Goal: Task Accomplishment & Management: Use online tool/utility

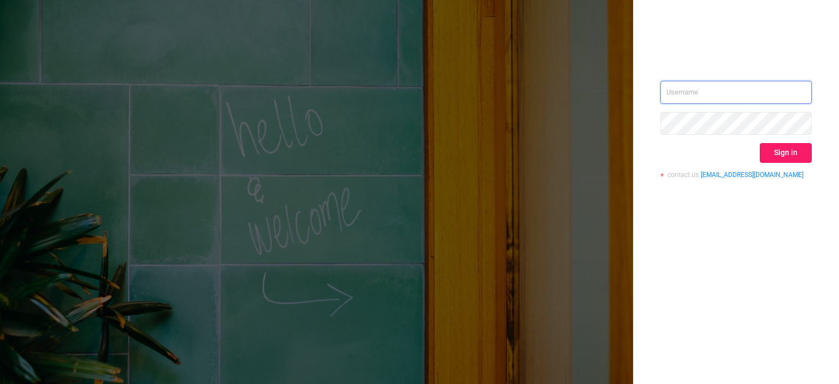
type input "[EMAIL_ADDRESS][DOMAIN_NAME]"
click at [795, 150] on button "Sign in" at bounding box center [786, 153] width 52 height 20
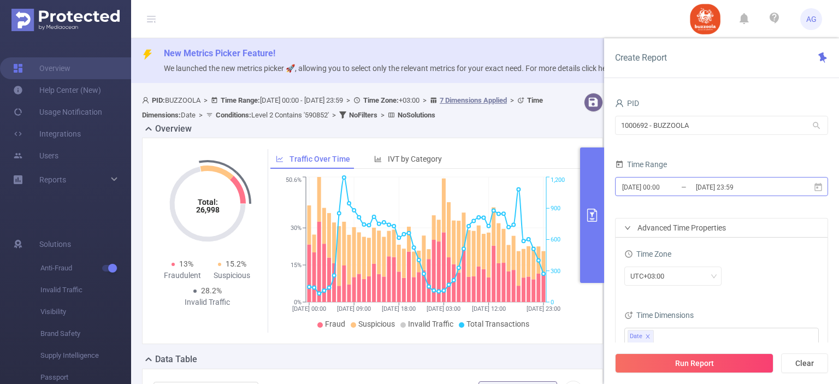
click at [690, 192] on input "2025-03-11 00:00" at bounding box center [665, 187] width 88 height 15
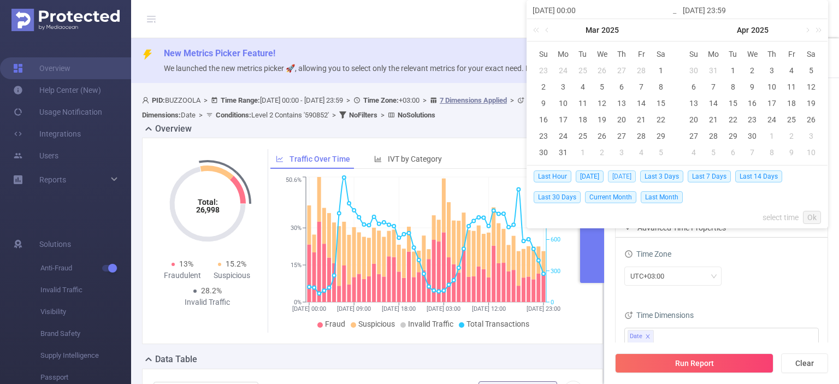
click at [618, 179] on span "Yesterday" at bounding box center [622, 176] width 28 height 12
type input "2025-08-31 00:00"
type input "2025-08-31 23:59"
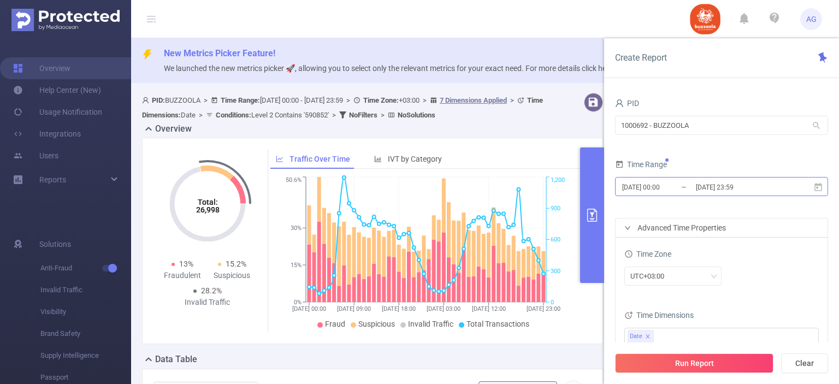
click at [679, 186] on input "2025-08-31 00:00" at bounding box center [665, 187] width 88 height 15
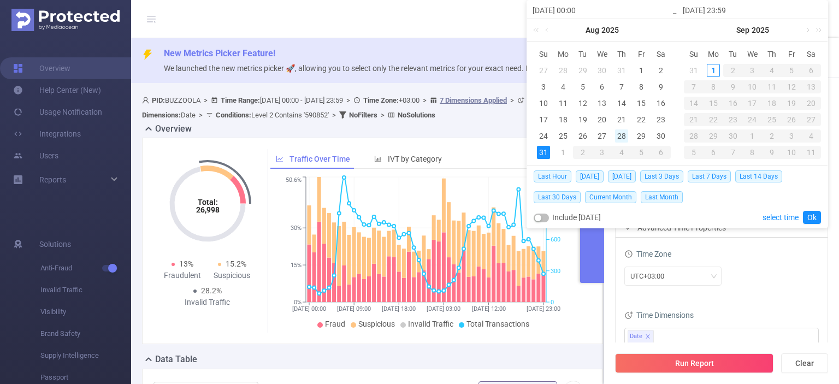
click at [623, 133] on div "28" at bounding box center [621, 135] width 13 height 13
click at [544, 153] on div "31" at bounding box center [543, 152] width 13 height 13
type input "2025-08-28 00:00"
click at [810, 216] on link "Ok" at bounding box center [812, 217] width 18 height 13
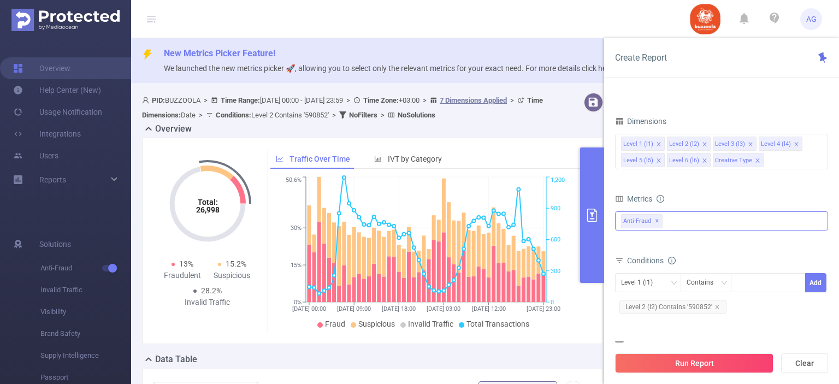
click at [657, 217] on span "✕" at bounding box center [657, 221] width 4 height 13
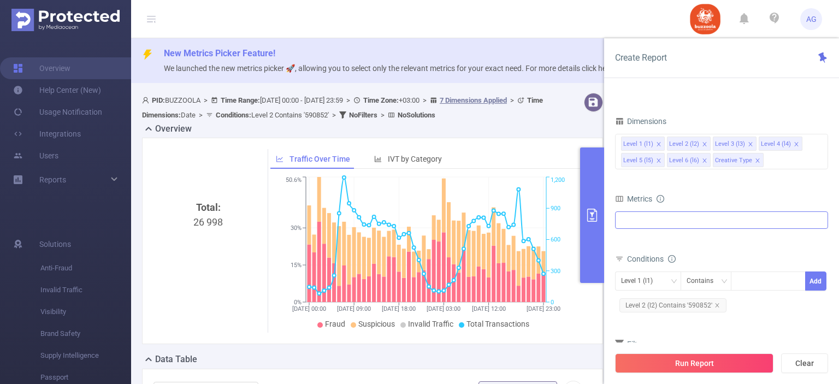
click at [665, 228] on div "Total Fraudulent Bot/Virus Hostile Tools Tunneled Traffic Non Malicious Bots Vi…" at bounding box center [721, 226] width 213 height 31
click at [662, 221] on div at bounding box center [721, 219] width 213 height 17
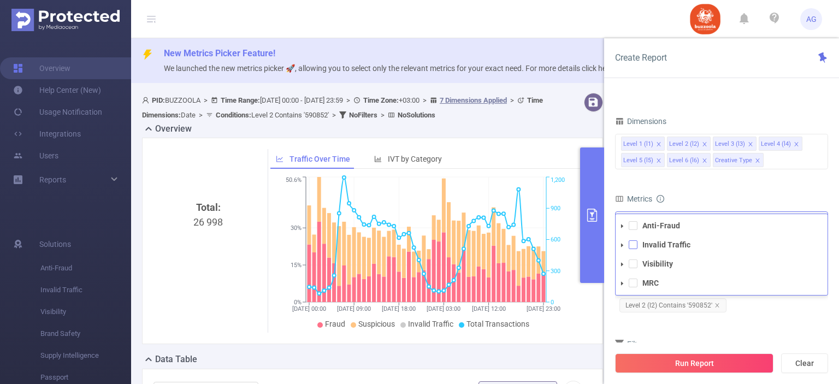
click at [636, 245] on span at bounding box center [632, 244] width 9 height 9
click at [634, 264] on span at bounding box center [632, 263] width 9 height 9
click at [742, 319] on div "Level 1 (l1) Contains Add Level 2 (l2) Contains '590852'" at bounding box center [721, 296] width 213 height 50
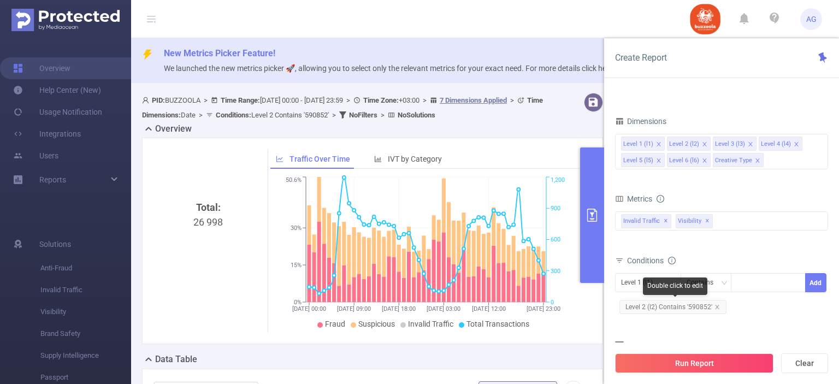
click at [690, 305] on span "Level 2 (l2) Contains '590852'" at bounding box center [672, 307] width 107 height 14
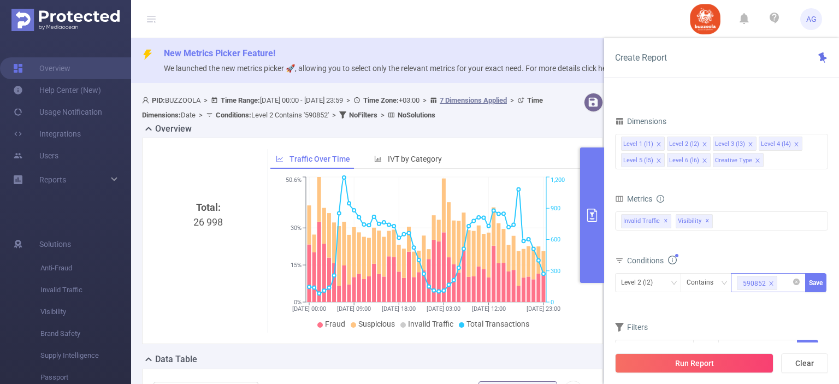
click at [773, 281] on icon "icon: close" at bounding box center [770, 283] width 5 height 5
click at [765, 283] on div at bounding box center [768, 283] width 63 height 18
paste input "583324"
type input "583324"
click at [749, 307] on li "583324" at bounding box center [768, 303] width 75 height 17
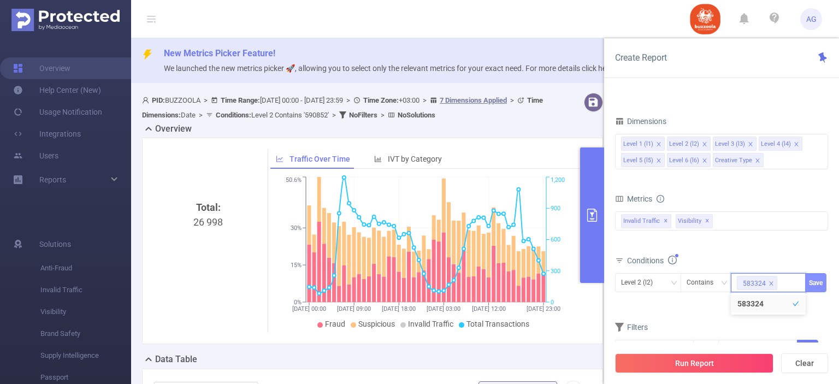
click at [815, 281] on button "Save" at bounding box center [815, 282] width 21 height 19
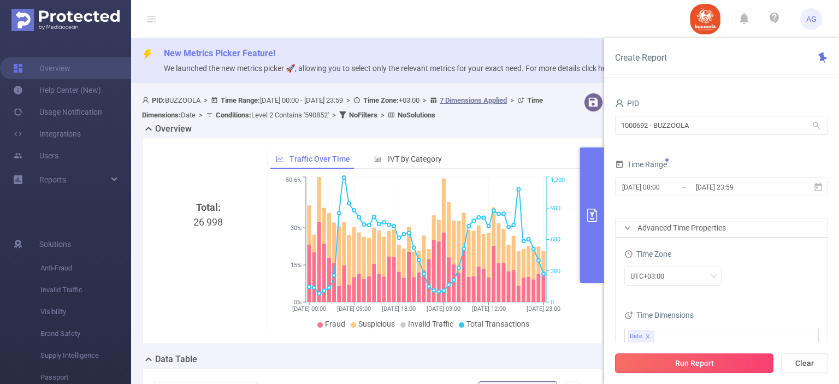
click at [677, 358] on button "Run Report" at bounding box center [694, 363] width 158 height 20
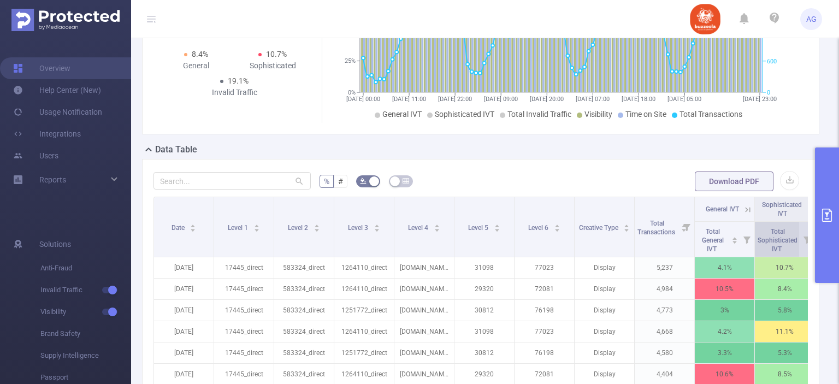
scroll to position [218, 0]
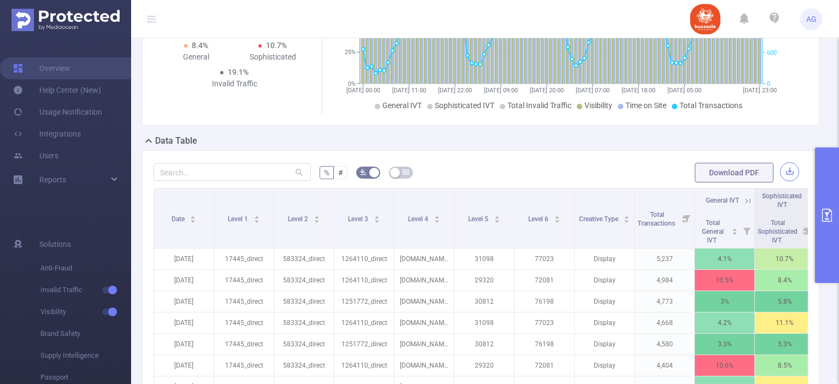
click at [780, 174] on button "button" at bounding box center [789, 171] width 19 height 19
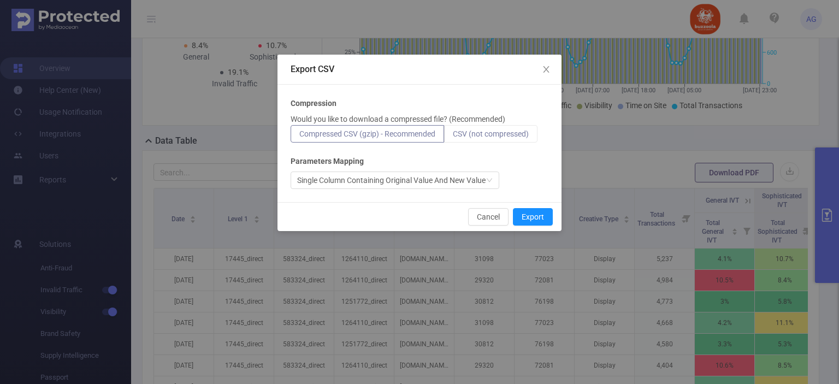
click at [461, 133] on span "CSV (not compressed)" at bounding box center [491, 133] width 76 height 9
click at [453, 137] on input "CSV (not compressed)" at bounding box center [453, 137] width 0 height 0
click at [537, 216] on button "Export" at bounding box center [533, 216] width 40 height 17
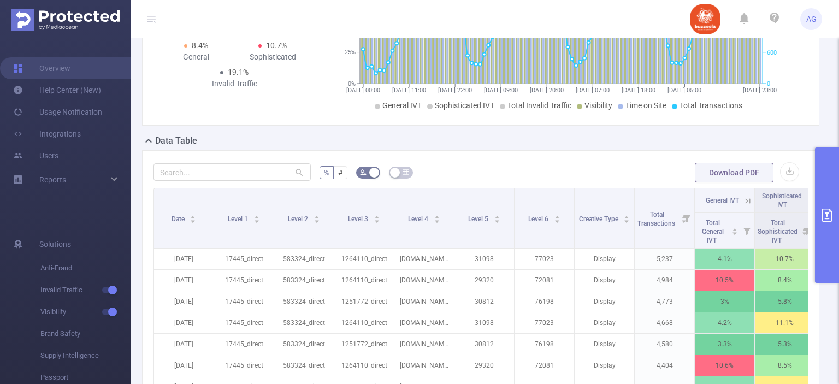
click at [834, 205] on button "primary" at bounding box center [827, 214] width 24 height 135
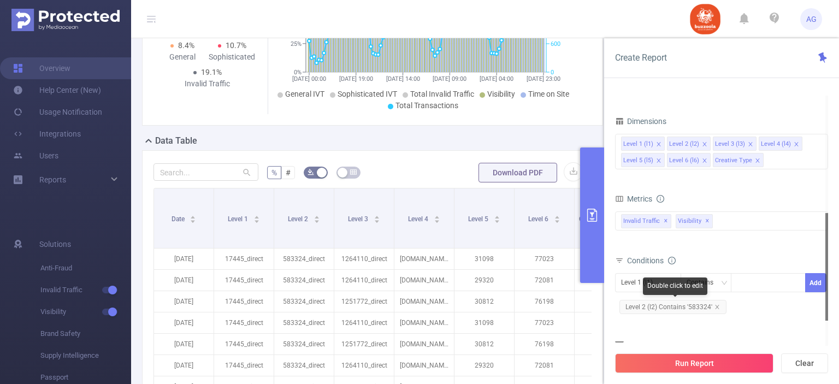
click at [703, 307] on span "Level 2 (l2) Contains '583324'" at bounding box center [672, 307] width 107 height 14
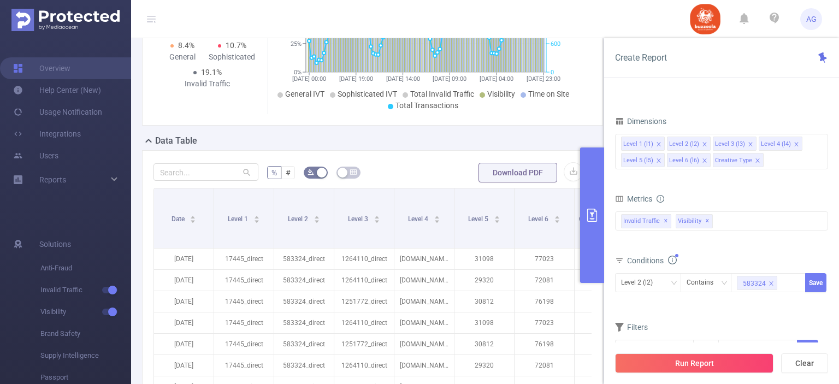
click at [769, 282] on icon "icon: close" at bounding box center [770, 283] width 5 height 5
click at [768, 282] on div at bounding box center [768, 283] width 63 height 18
paste input "590852"
type input "590852"
click at [771, 301] on li "590852" at bounding box center [768, 303] width 75 height 17
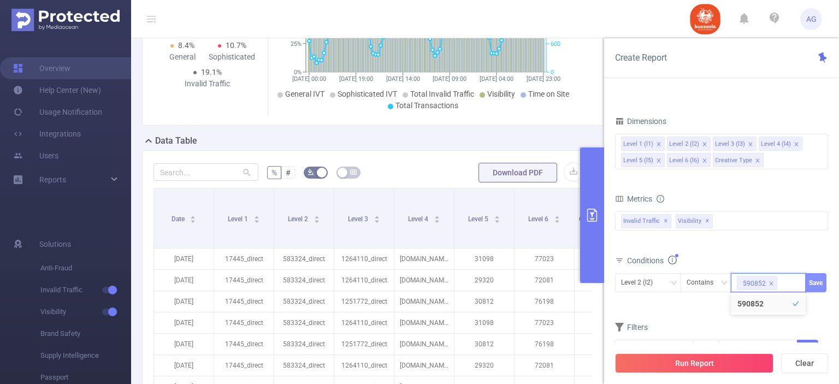
click at [808, 283] on button "Save" at bounding box center [815, 282] width 21 height 19
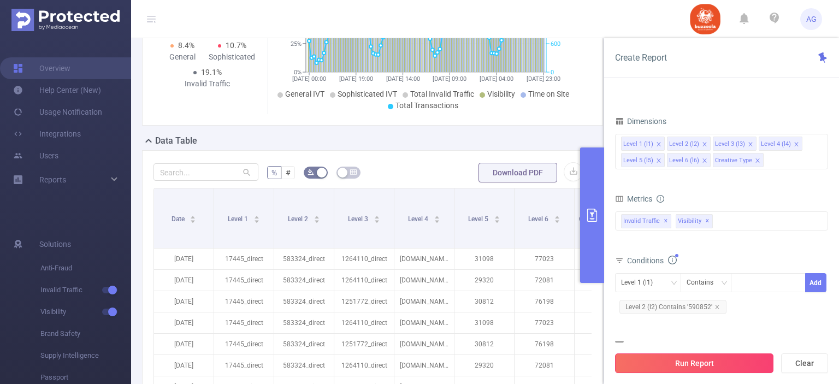
click at [705, 362] on button "Run Report" at bounding box center [694, 363] width 158 height 20
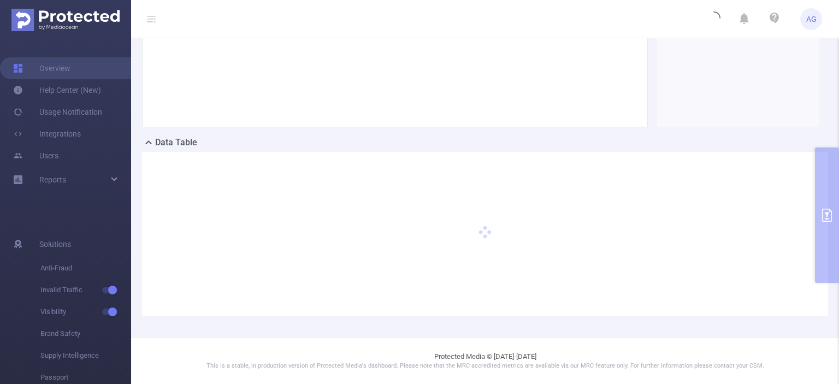
scroll to position [216, 0]
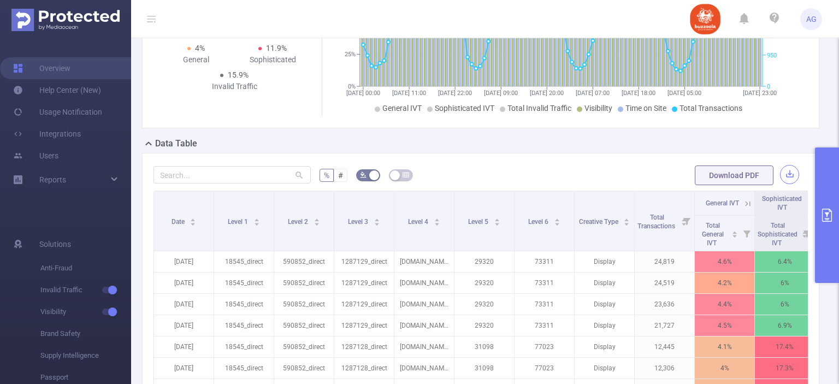
click at [780, 169] on button "button" at bounding box center [789, 174] width 19 height 19
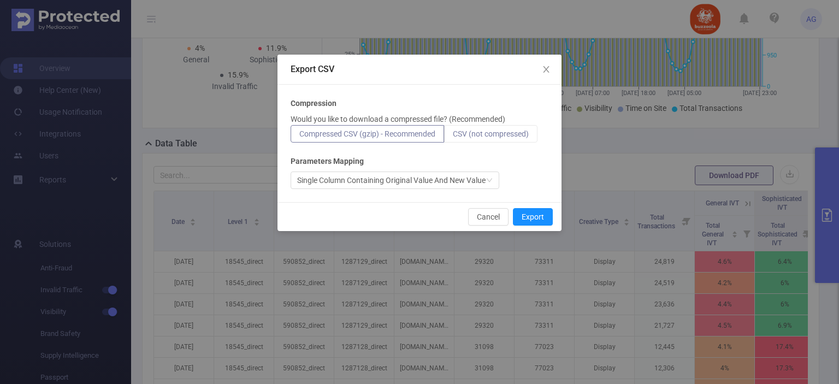
click at [501, 129] on span "CSV (not compressed)" at bounding box center [491, 133] width 76 height 9
click at [453, 137] on input "CSV (not compressed)" at bounding box center [453, 137] width 0 height 0
click at [535, 216] on button "Export" at bounding box center [533, 216] width 40 height 17
